Goal: Information Seeking & Learning: Compare options

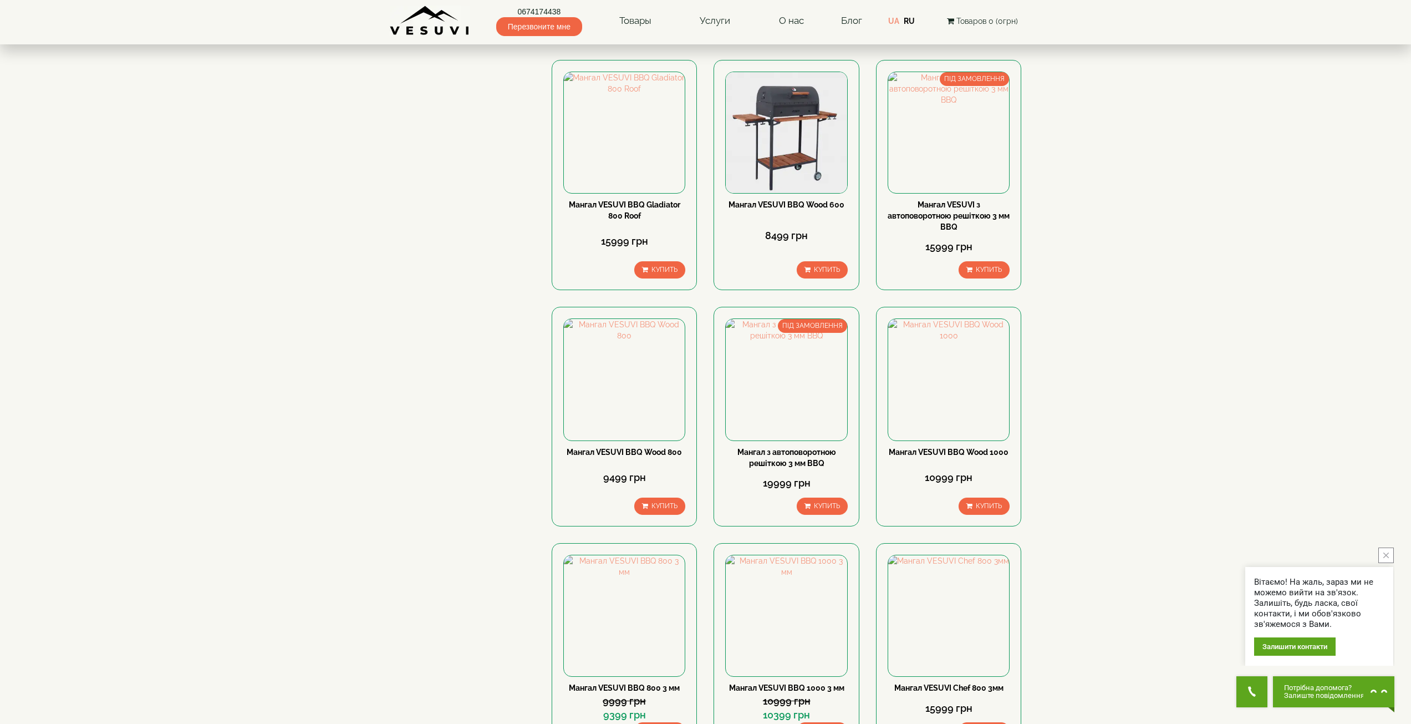
scroll to position [721, 0]
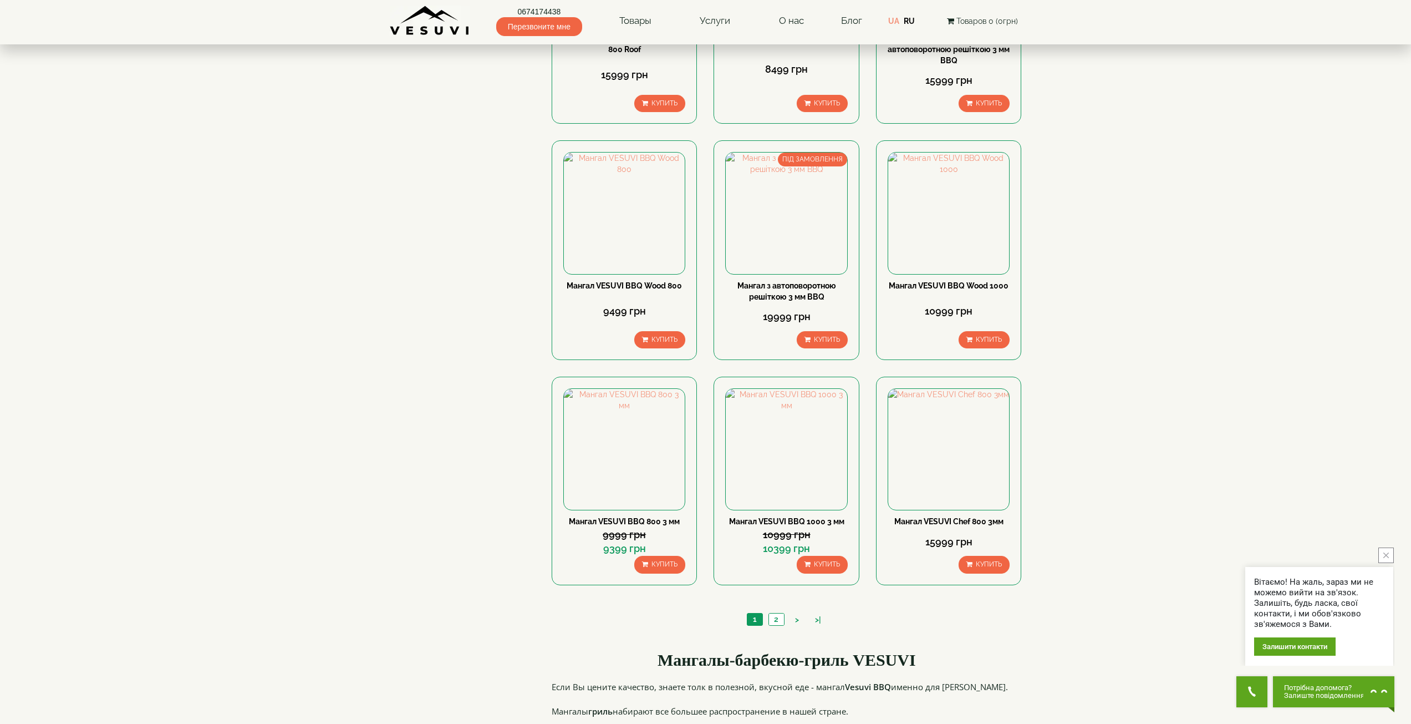
click at [1386, 555] on icon "close button" at bounding box center [1387, 555] width 6 height 6
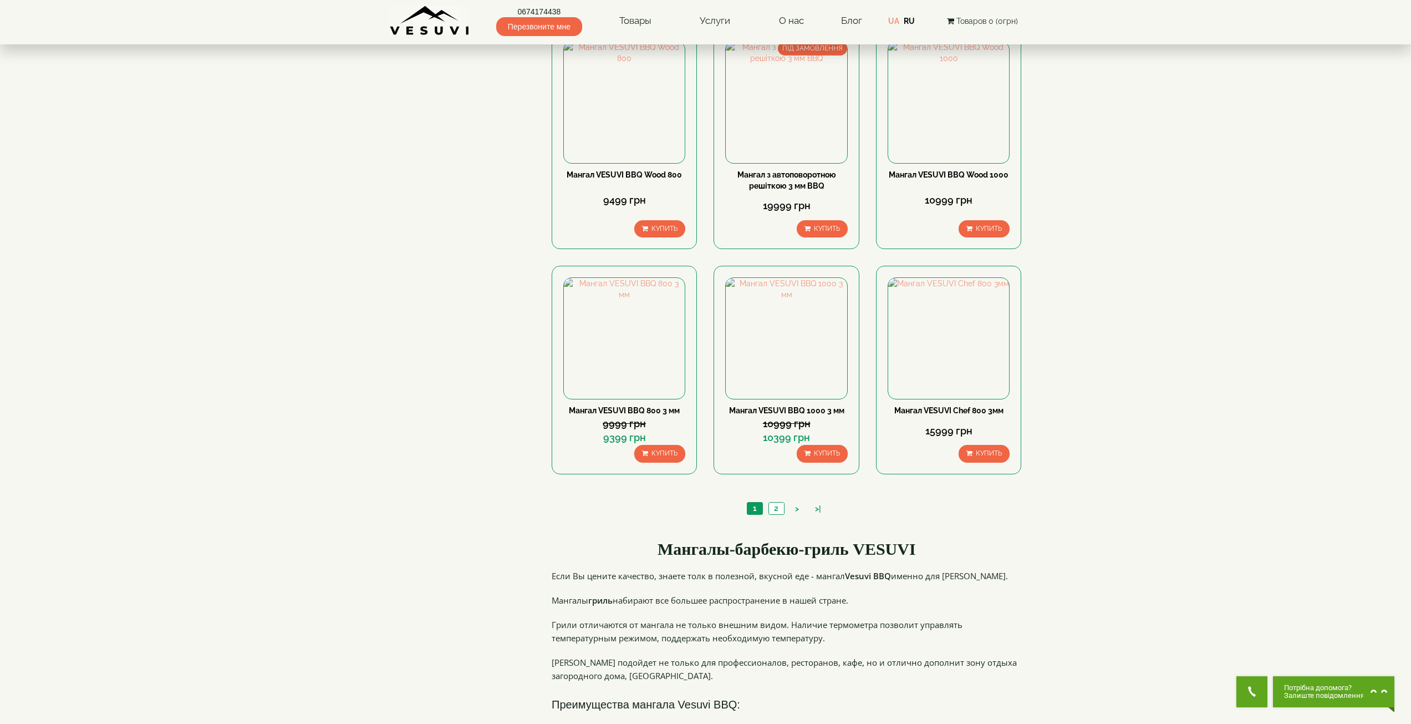
scroll to position [887, 0]
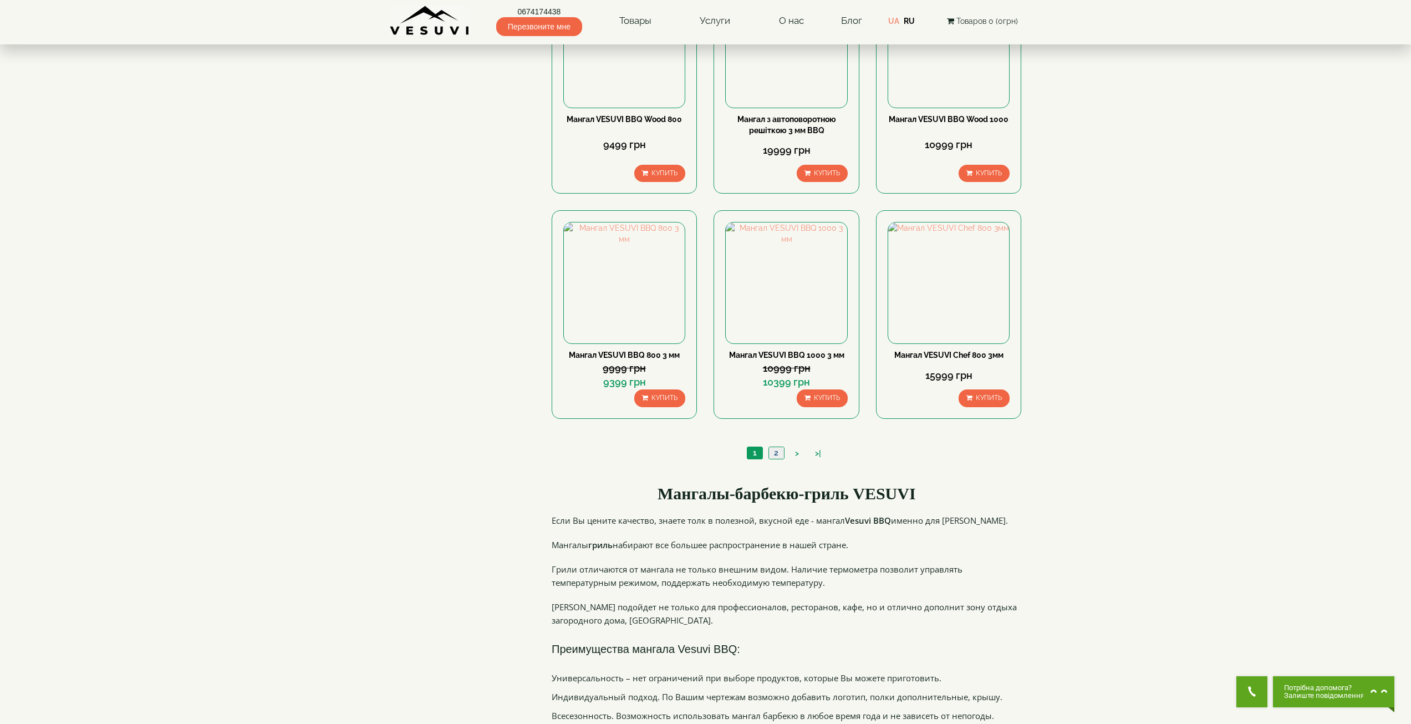
click at [782, 450] on link "2" at bounding box center [777, 453] width 16 height 12
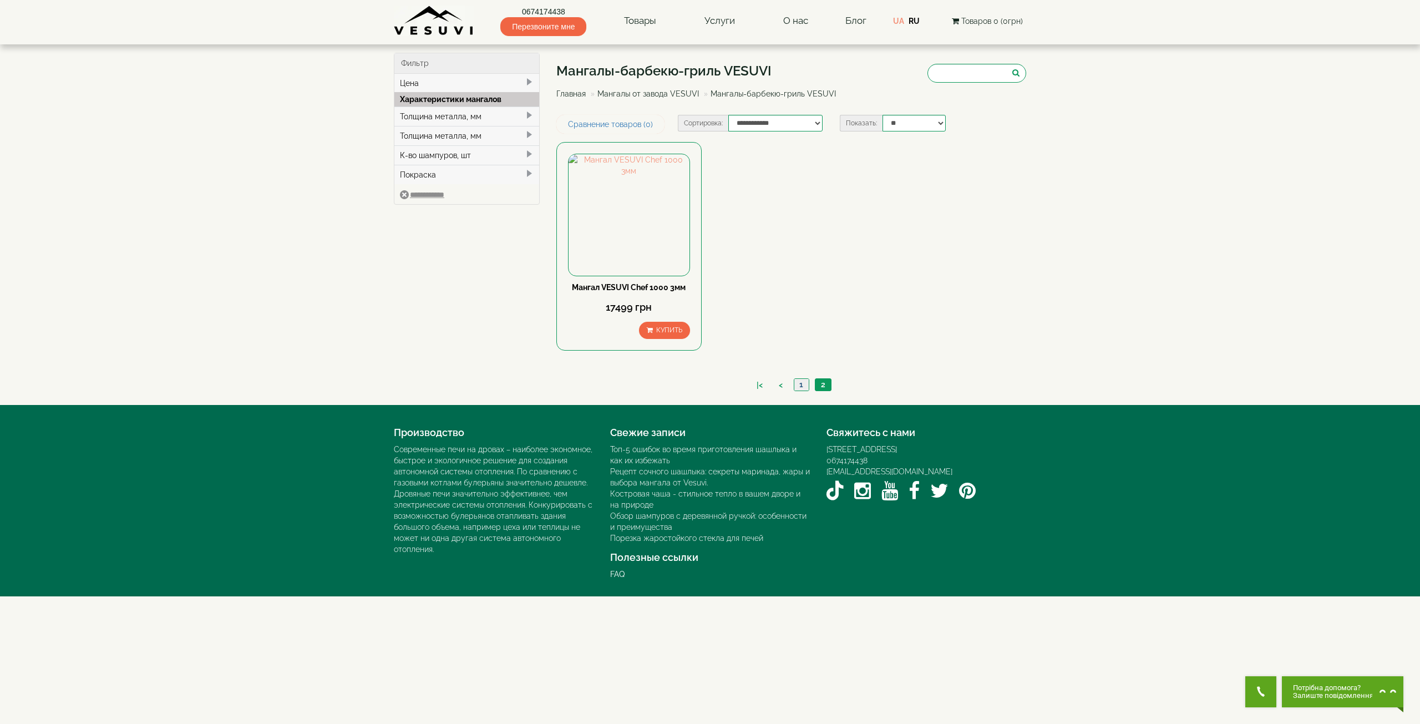
click at [800, 384] on link "1" at bounding box center [801, 385] width 15 height 12
